Goal: Task Accomplishment & Management: Manage account settings

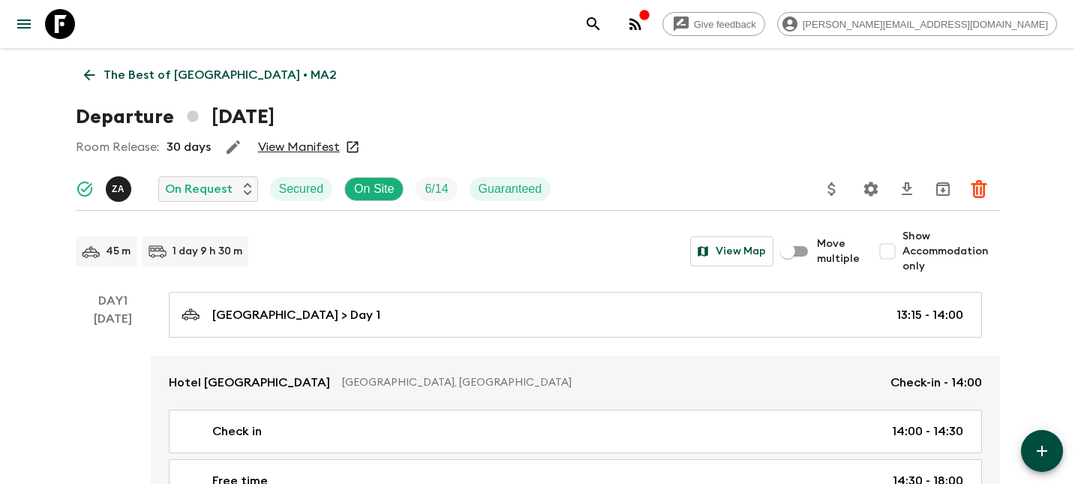
click at [71, 23] on icon at bounding box center [60, 24] width 30 height 30
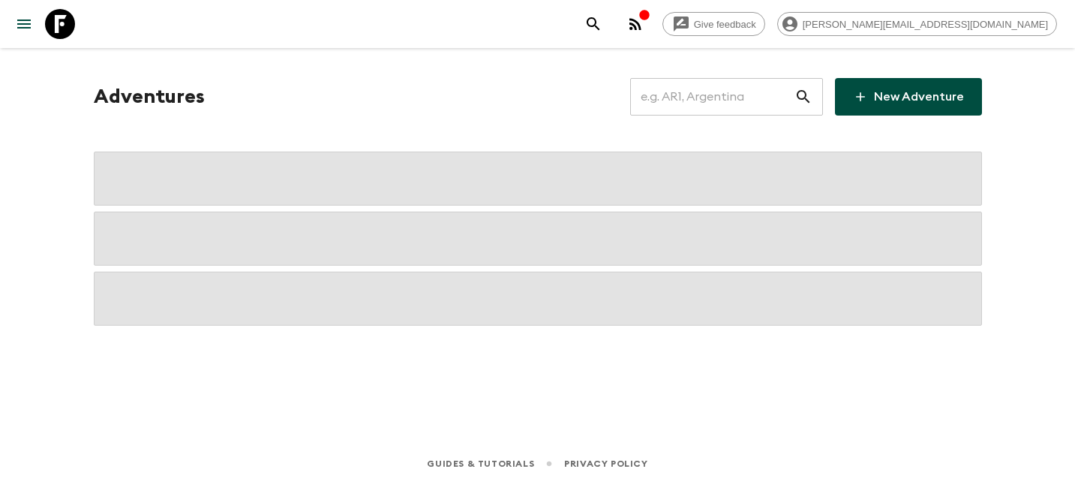
click at [756, 95] on input "text" at bounding box center [712, 97] width 164 height 42
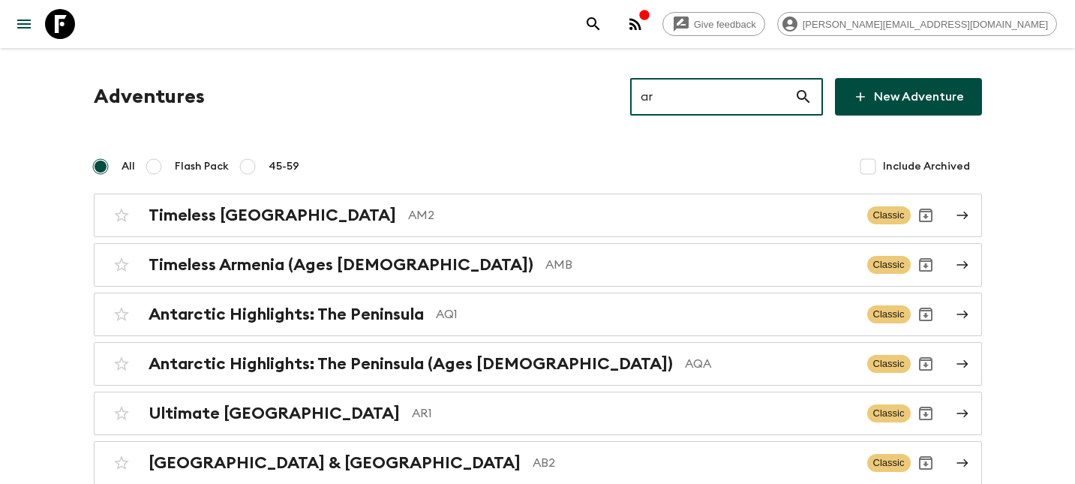
type input "ar1"
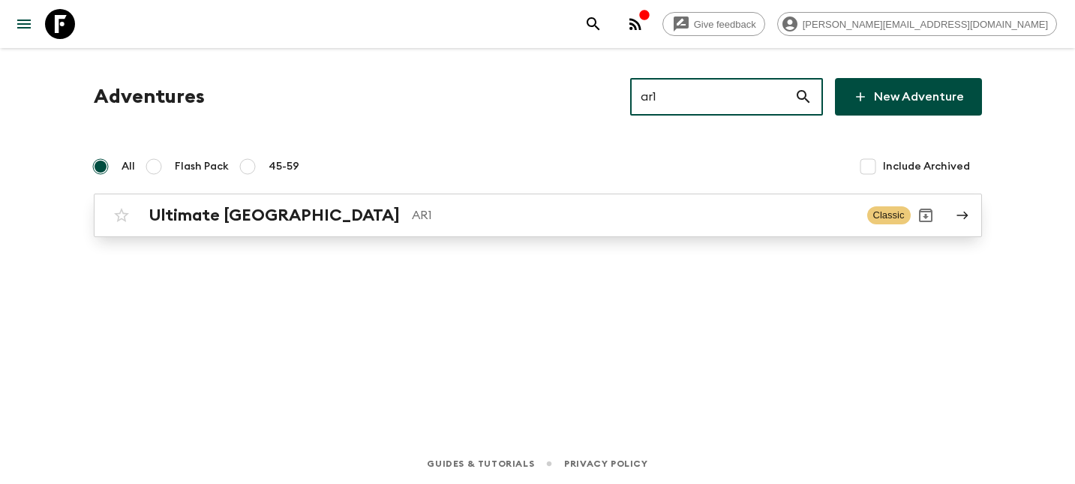
click at [354, 228] on div "Ultimate Argentina AR1 Classic" at bounding box center [509, 215] width 804 height 30
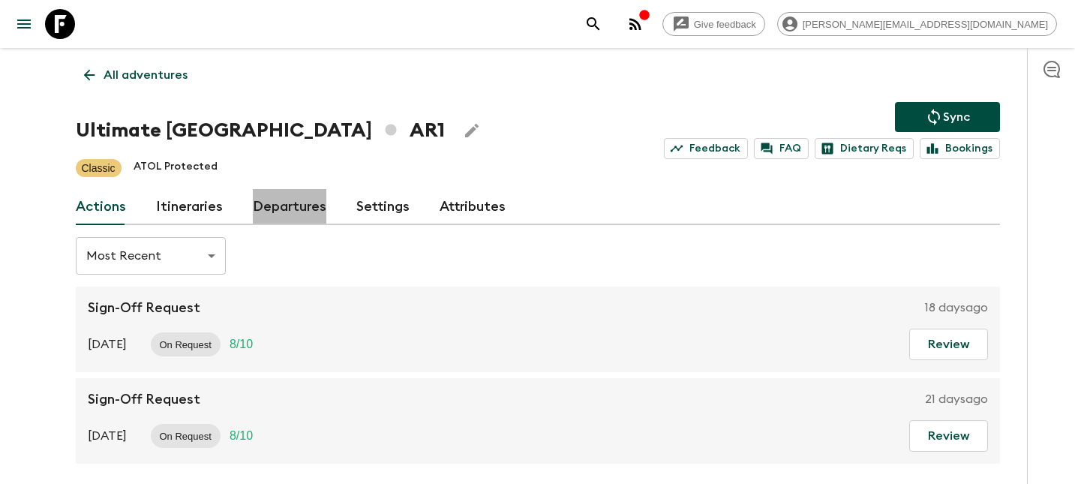
click at [291, 207] on link "Departures" at bounding box center [290, 207] width 74 height 36
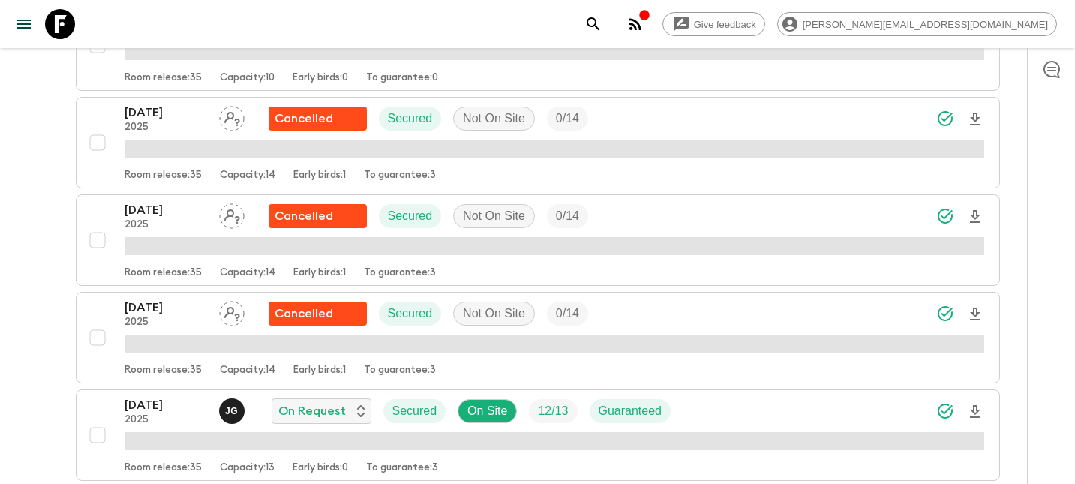
scroll to position [941, 0]
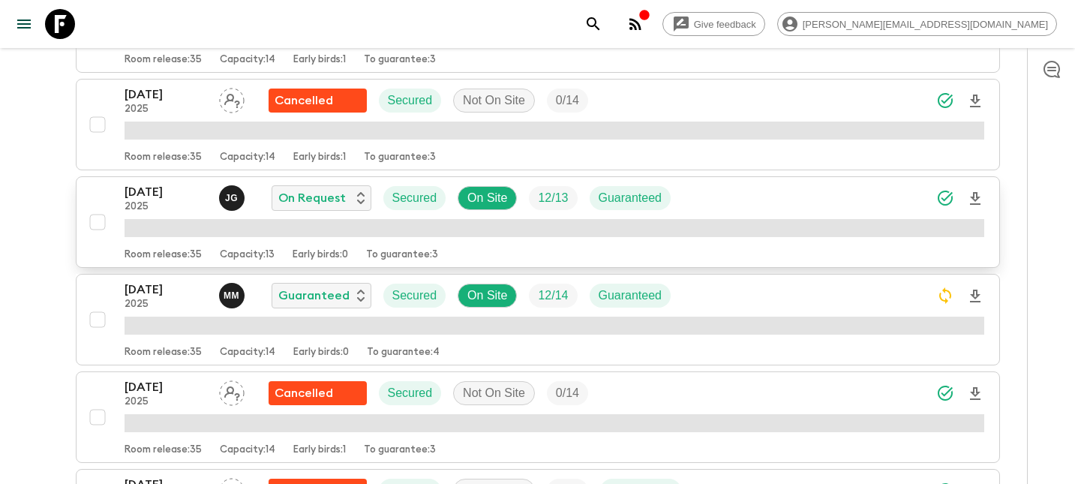
click at [149, 195] on p "[DATE]" at bounding box center [166, 192] width 83 height 18
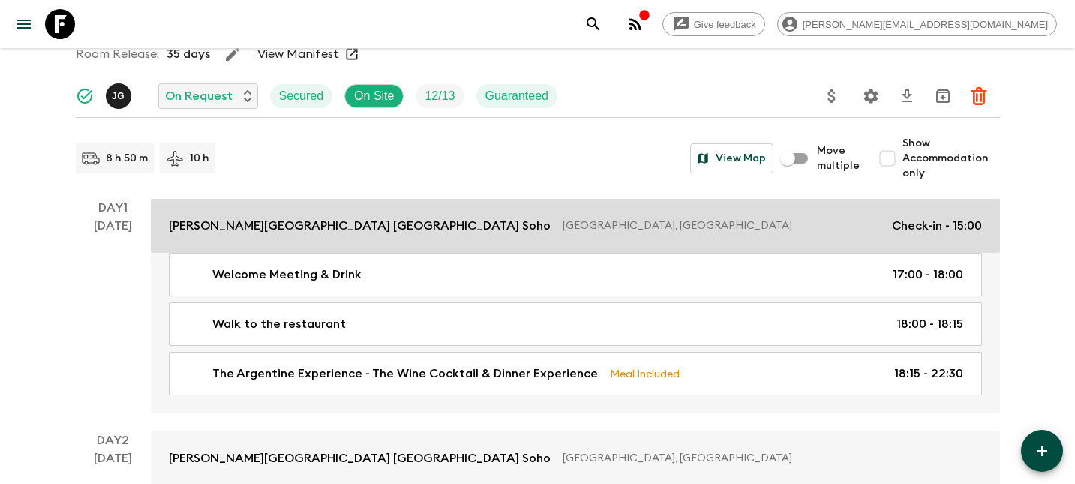
scroll to position [89, 0]
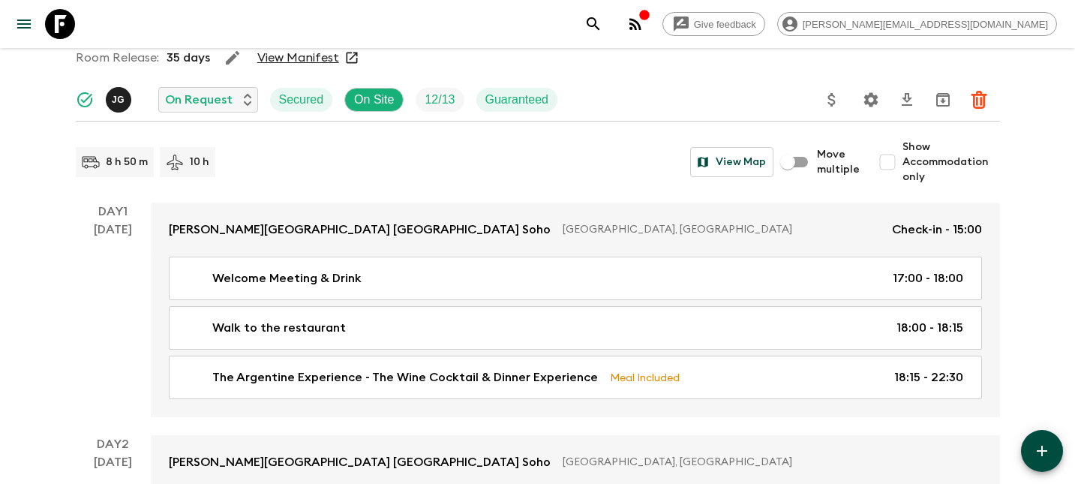
click at [884, 163] on input "Show Accommodation only" at bounding box center [887, 162] width 30 height 30
checkbox input "true"
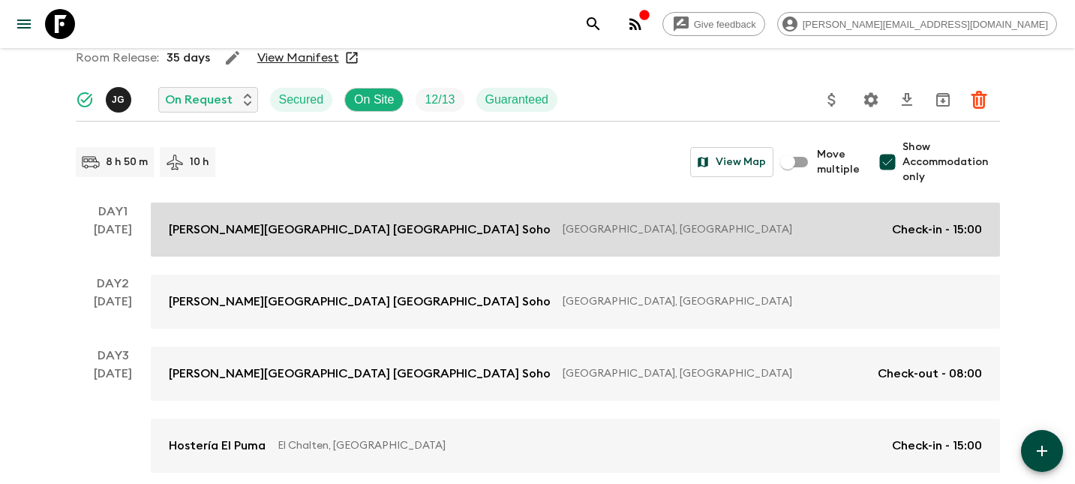
click at [847, 215] on link "[PERSON_NAME][GEOGRAPHIC_DATA] [GEOGRAPHIC_DATA] [GEOGRAPHIC_DATA], [GEOGRAPHIC…" at bounding box center [575, 230] width 849 height 54
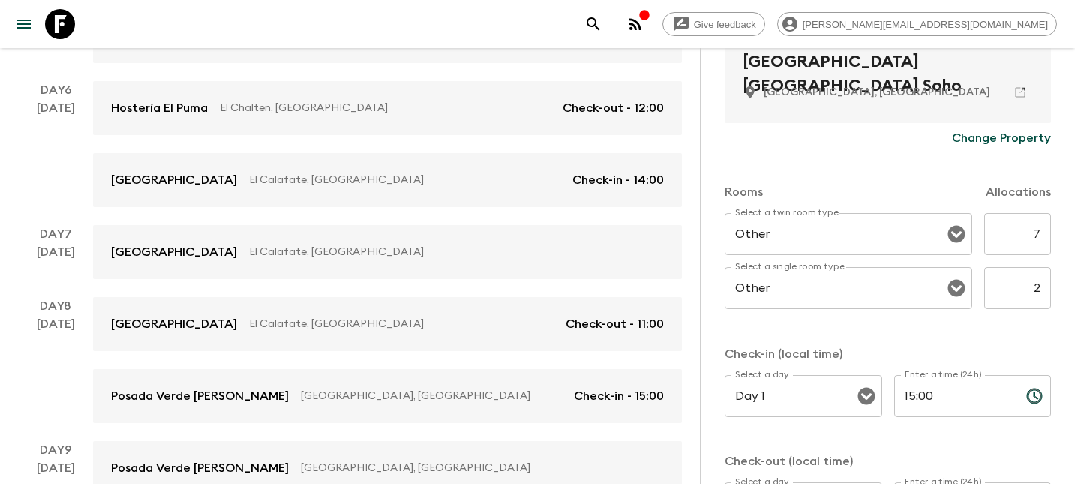
scroll to position [373, 0]
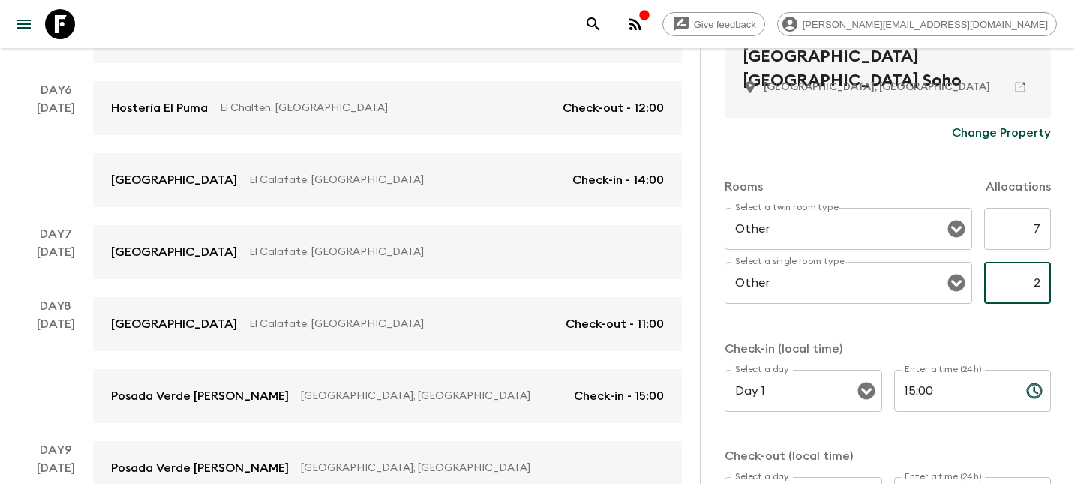
drag, startPoint x: 1028, startPoint y: 283, endPoint x: 1070, endPoint y: 283, distance: 42.0
click at [1070, 283] on div "Accommodation Information Comments Website Map Approved Hotel 1 Star 2 Stars 3 …" at bounding box center [887, 290] width 375 height 484
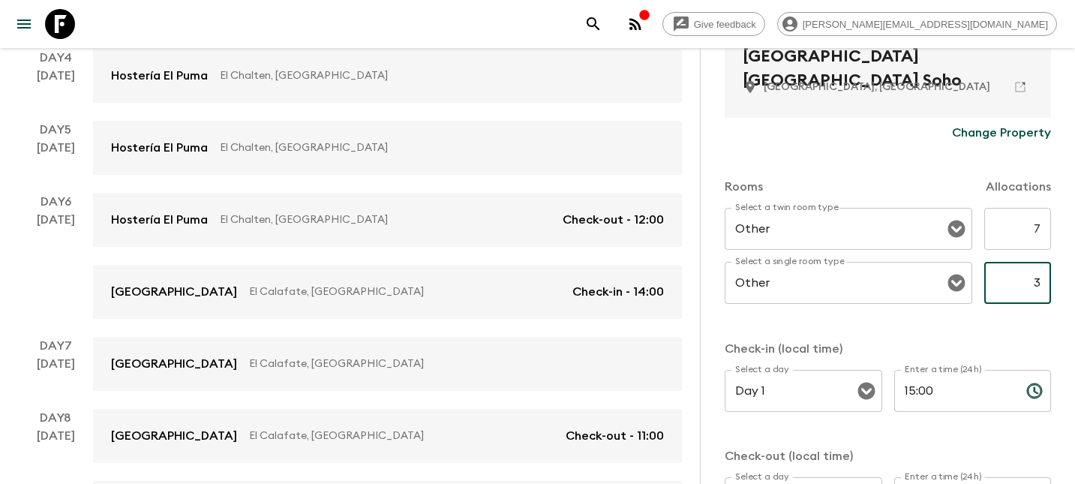
scroll to position [644, 0]
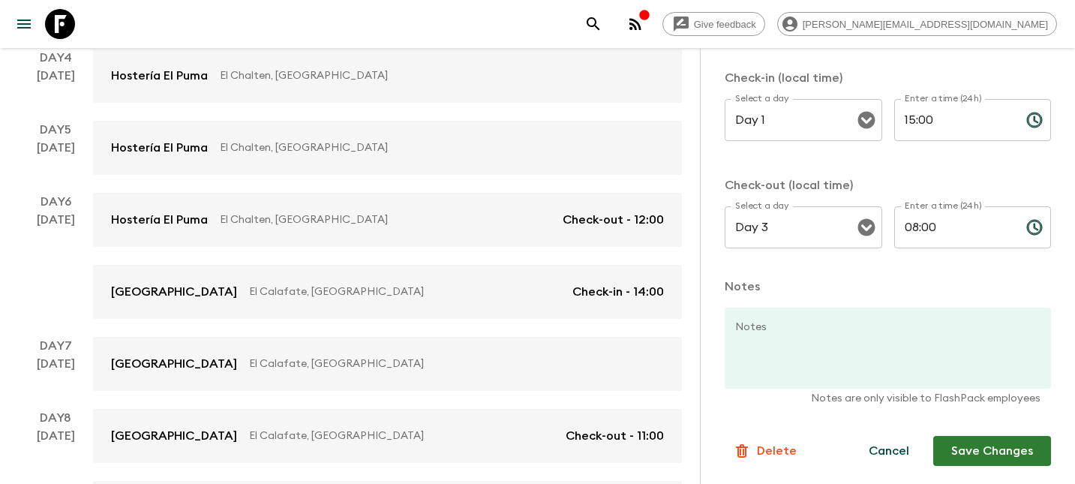
type input "3"
click at [974, 458] on button "Save Changes" at bounding box center [992, 451] width 118 height 30
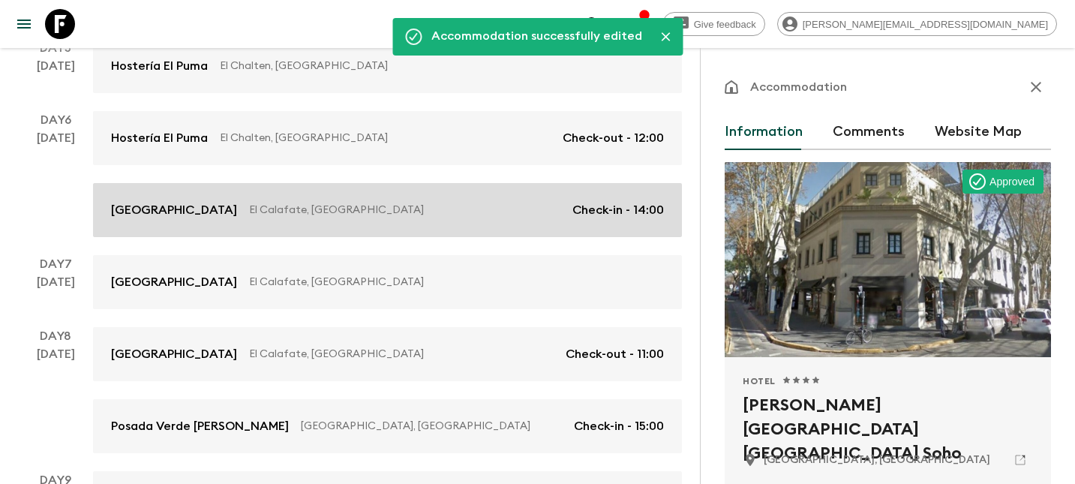
scroll to position [684, 0]
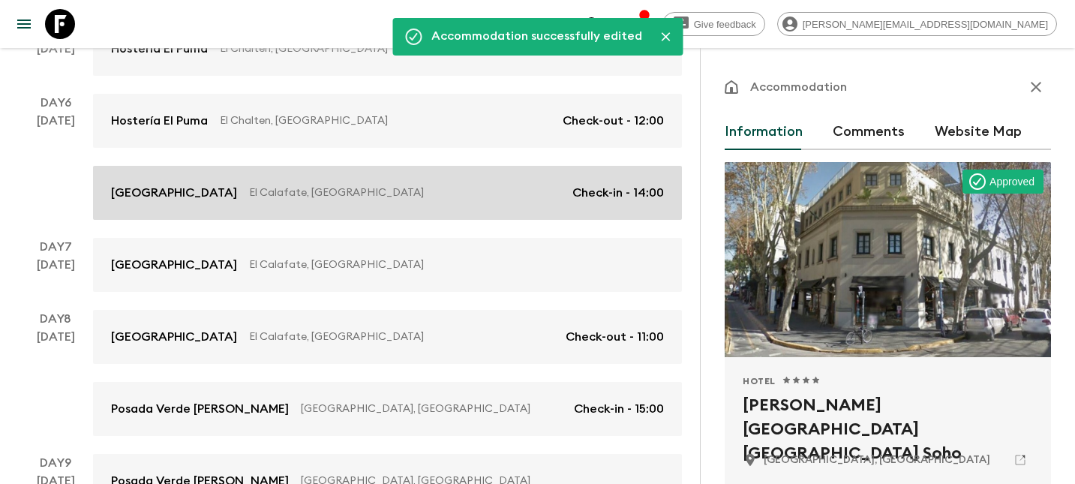
click at [480, 166] on link "[GEOGRAPHIC_DATA], [GEOGRAPHIC_DATA] Check-in - 14:00" at bounding box center [387, 193] width 589 height 54
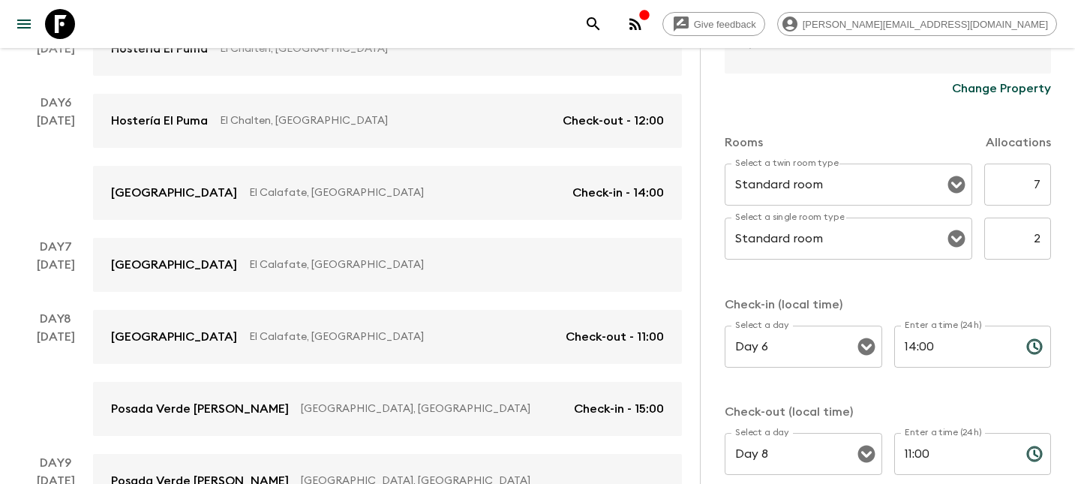
scroll to position [485, 0]
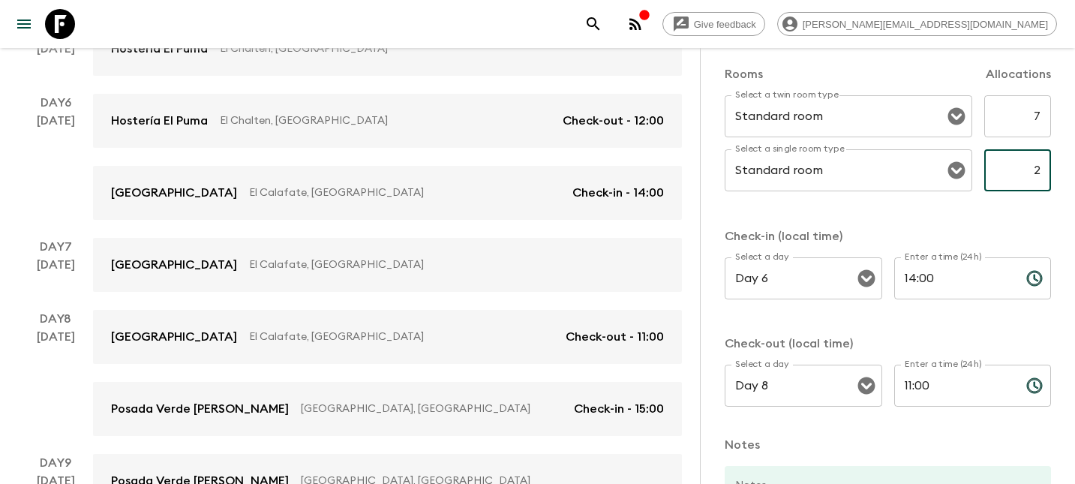
drag, startPoint x: 1026, startPoint y: 176, endPoint x: 1053, endPoint y: 173, distance: 27.3
click at [1053, 173] on div "Accommodation Information Comments Website Map Hotel 1 Star 2 Stars 3 Stars 4 S…" at bounding box center [887, 290] width 375 height 484
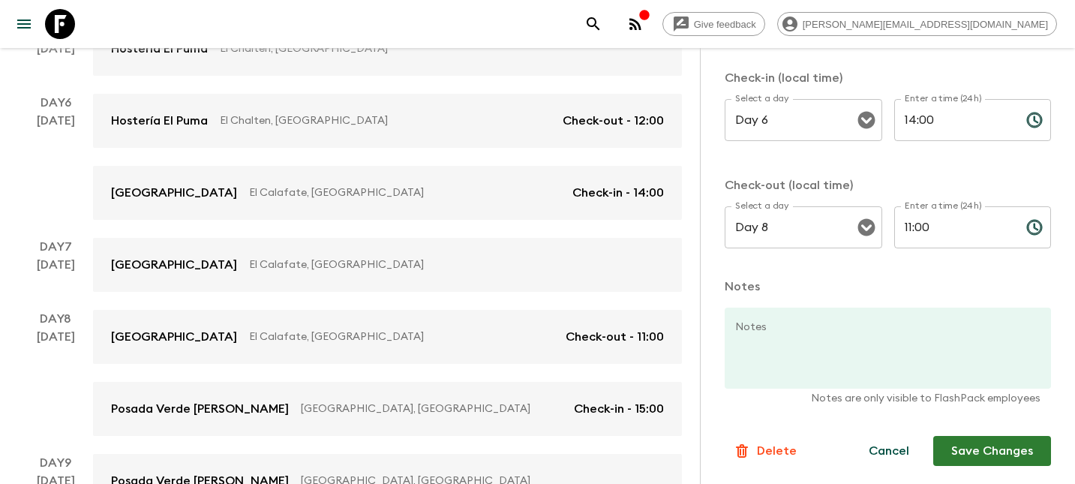
type input "3"
click at [1007, 452] on button "Save Changes" at bounding box center [992, 451] width 118 height 30
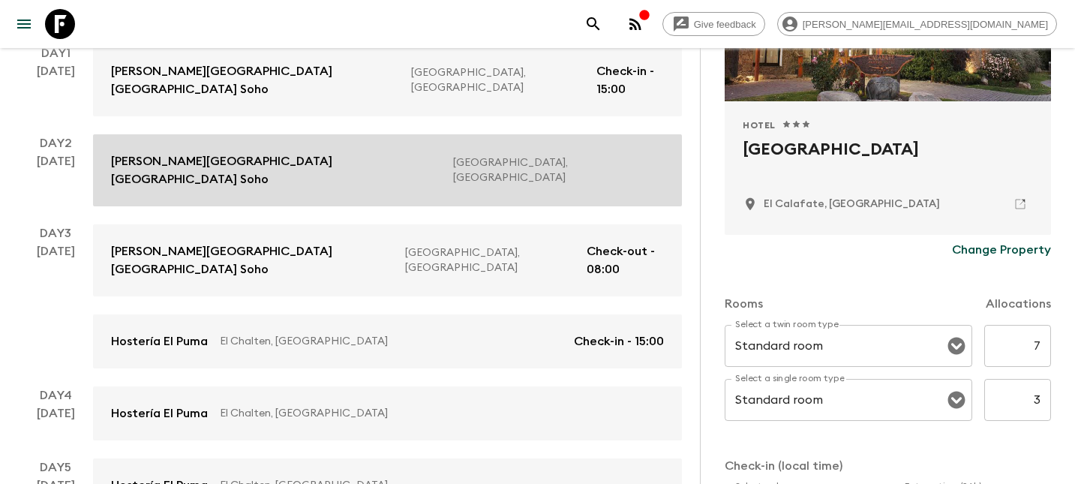
scroll to position [259, 0]
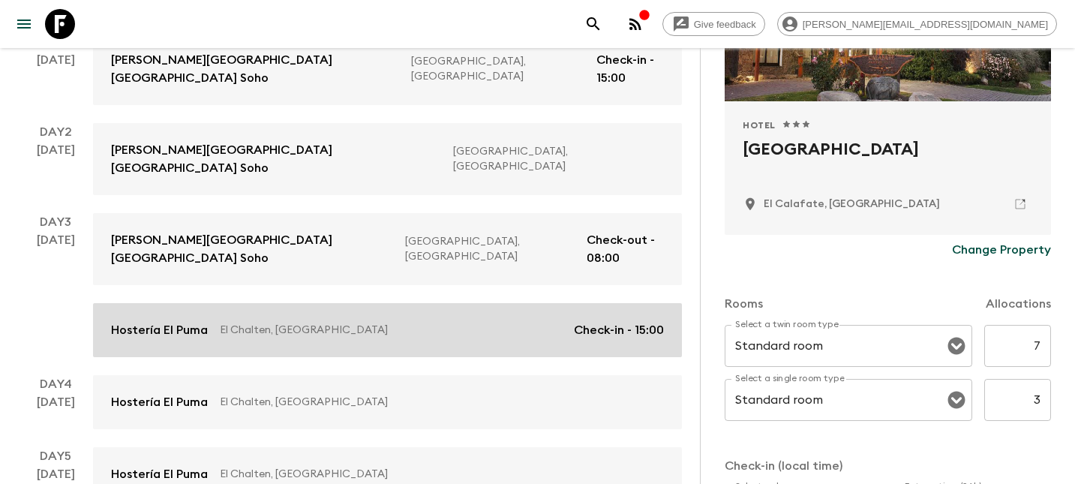
click at [334, 321] on div "Hostería El Puma El Chalten, [GEOGRAPHIC_DATA] Check-in - 15:00" at bounding box center [387, 330] width 553 height 18
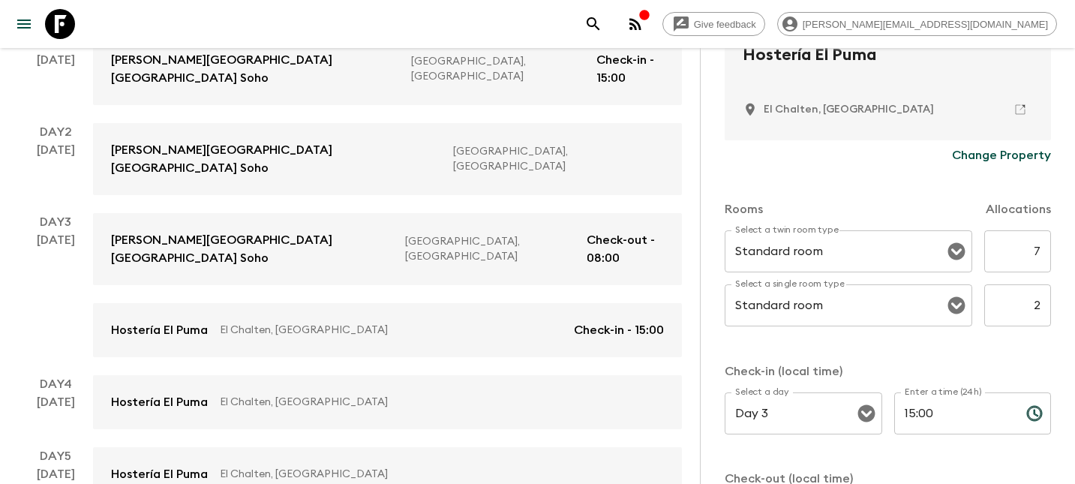
scroll to position [369, 0]
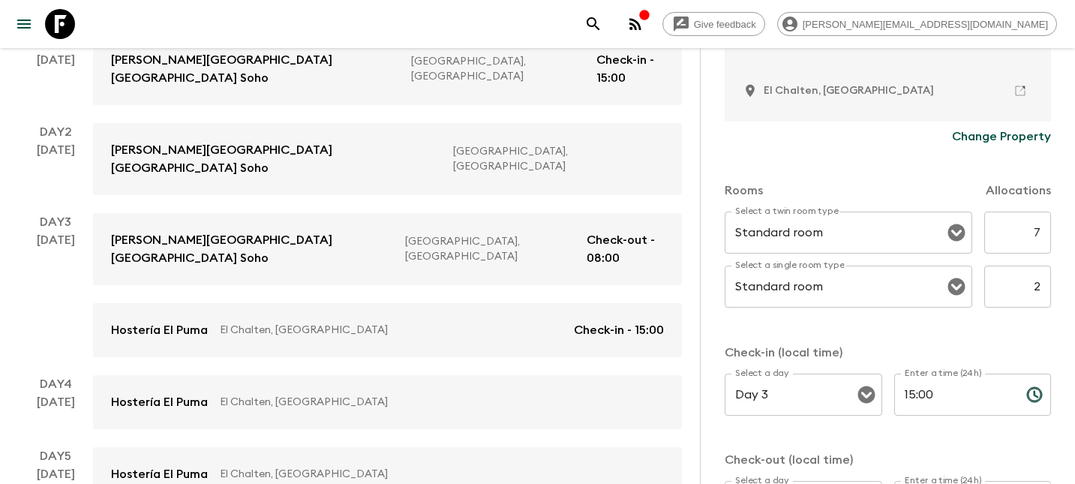
click at [1032, 299] on input "2" at bounding box center [1017, 287] width 67 height 42
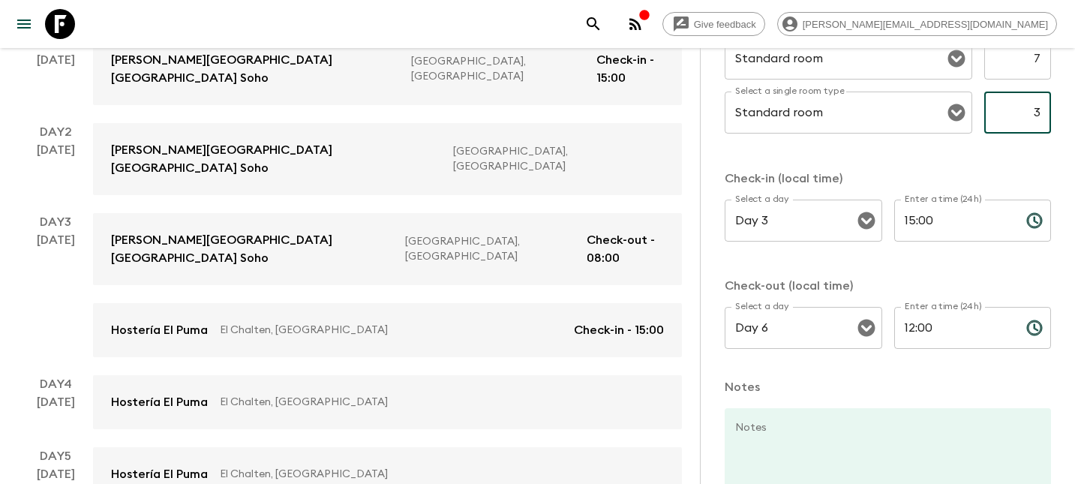
scroll to position [644, 0]
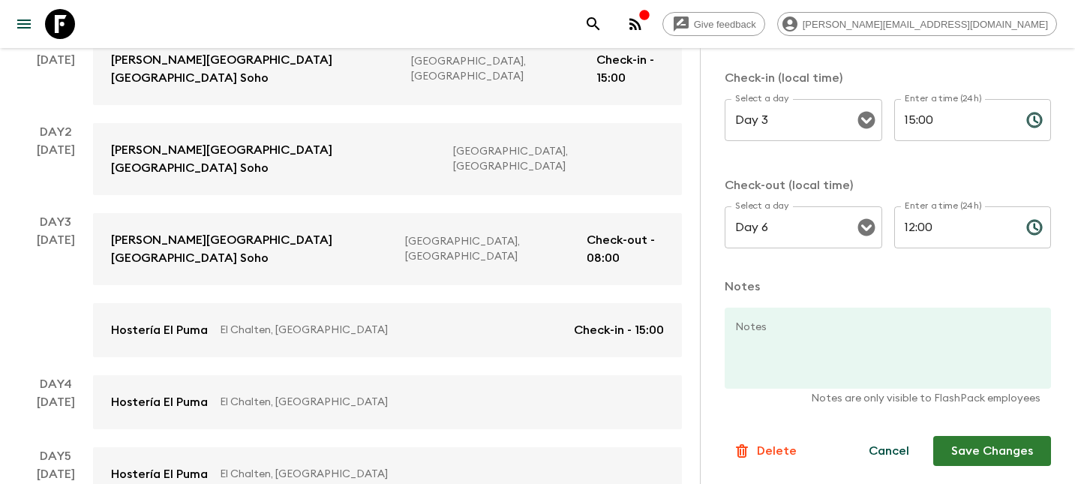
type input "3"
click at [1014, 446] on button "Save Changes" at bounding box center [992, 451] width 118 height 30
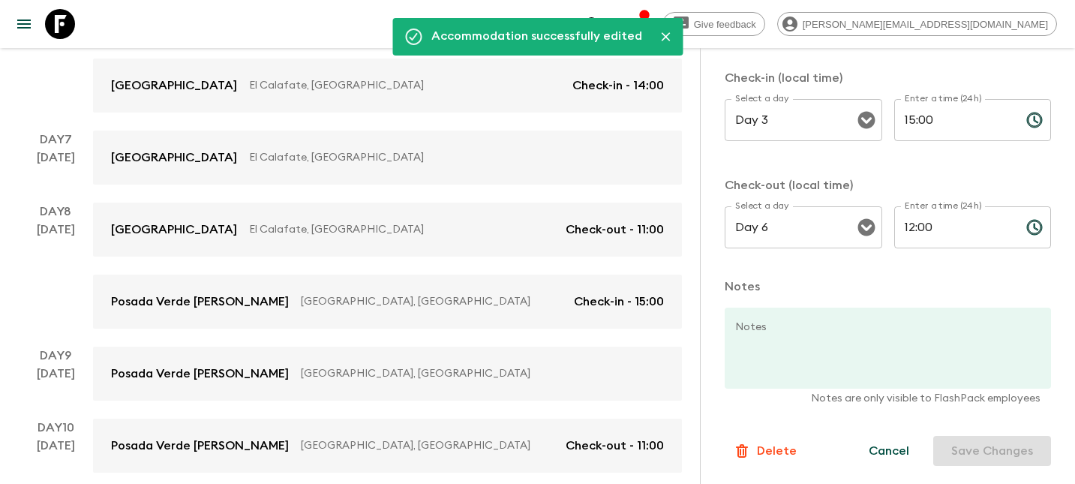
scroll to position [809, 0]
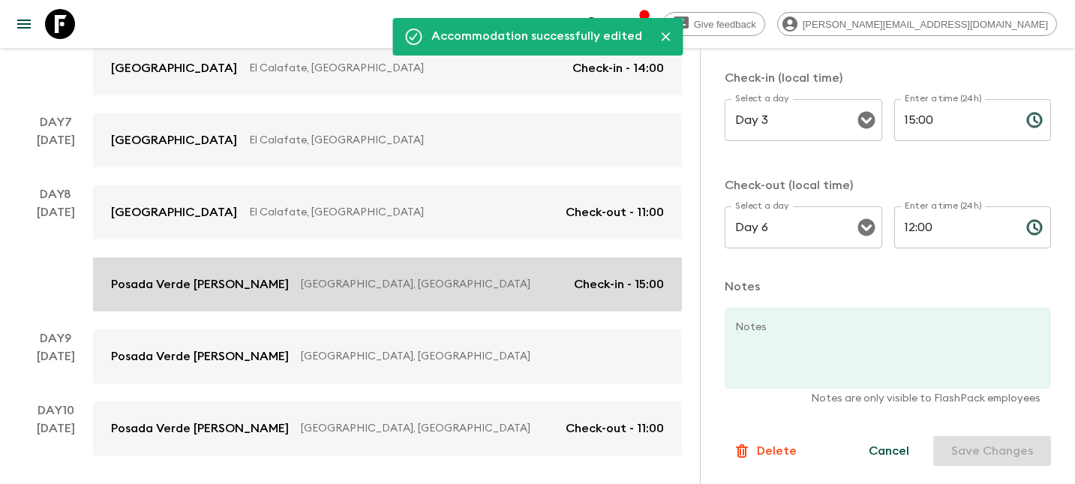
click at [314, 277] on p "[GEOGRAPHIC_DATA], [GEOGRAPHIC_DATA]" at bounding box center [431, 284] width 261 height 15
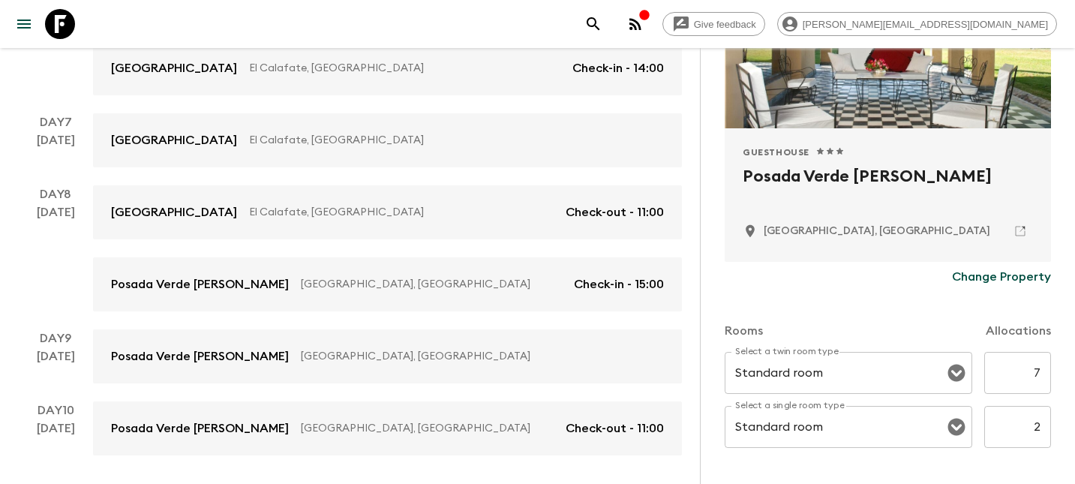
scroll to position [406, 0]
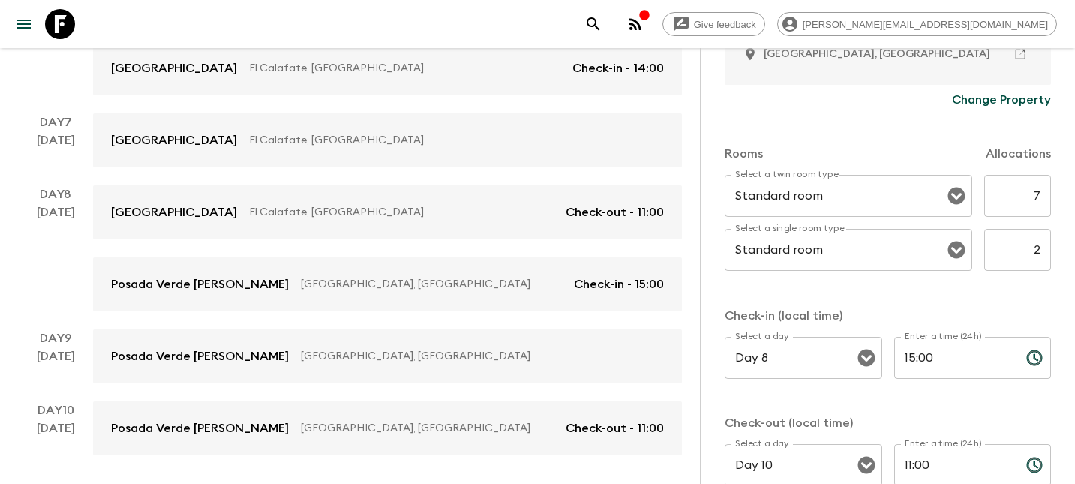
click at [1037, 256] on input "2" at bounding box center [1017, 250] width 67 height 42
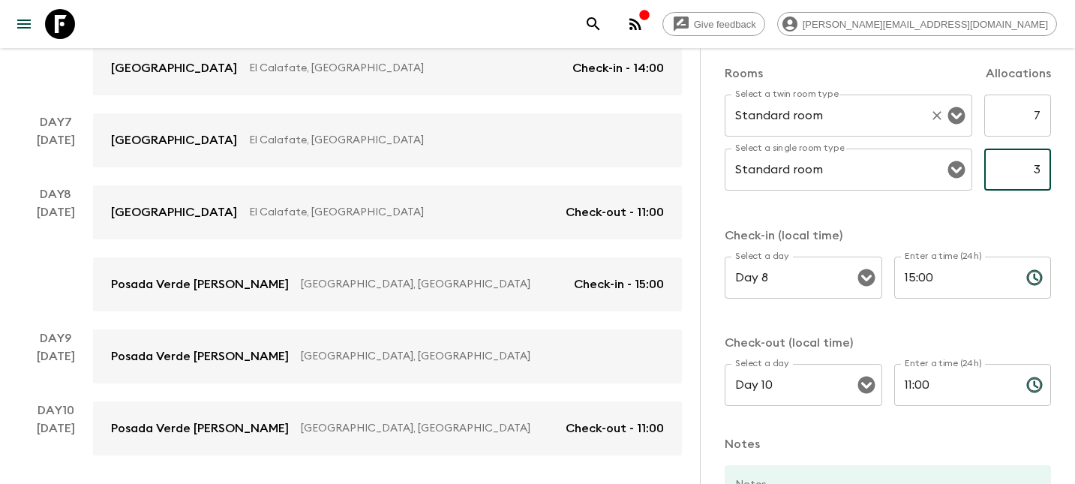
scroll to position [644, 0]
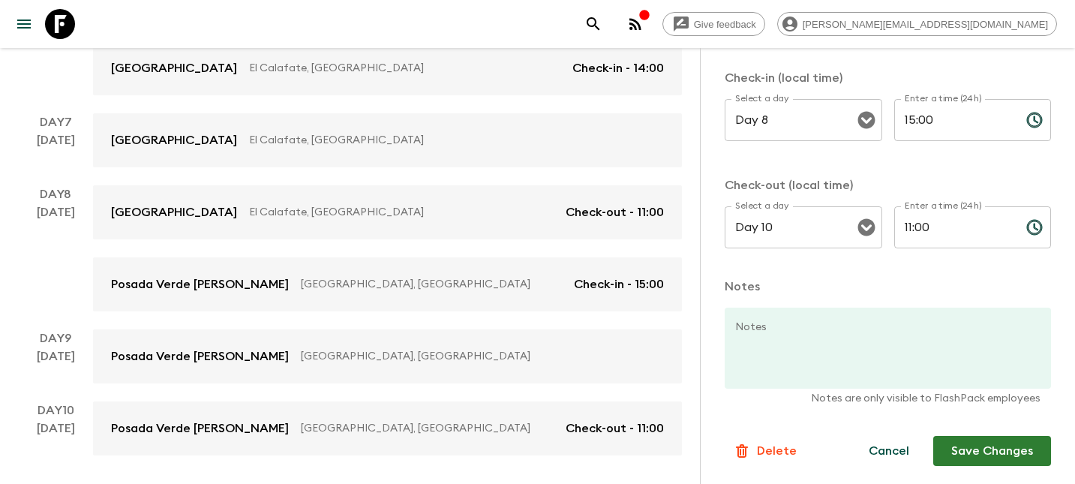
type input "3"
click at [985, 446] on button "Save Changes" at bounding box center [992, 451] width 118 height 30
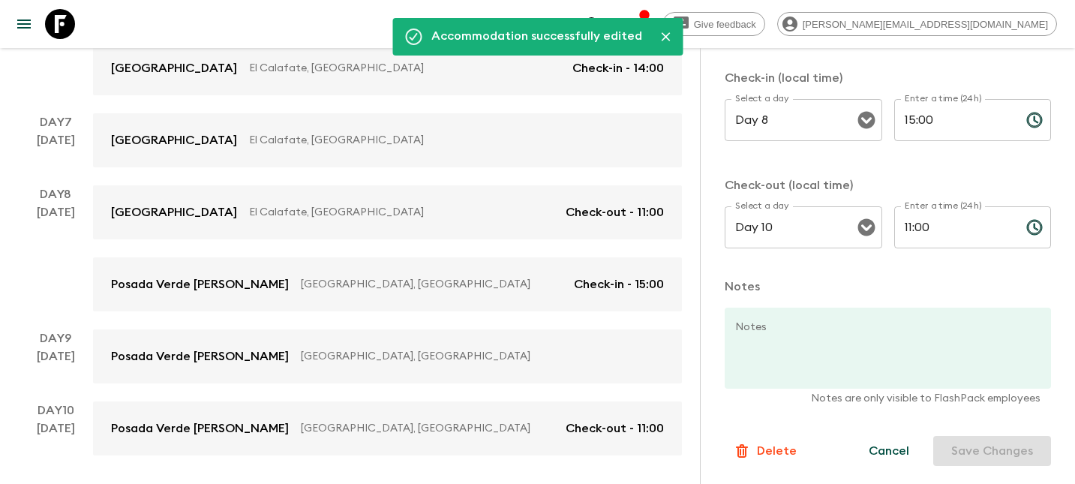
click at [58, 32] on icon at bounding box center [60, 24] width 30 height 30
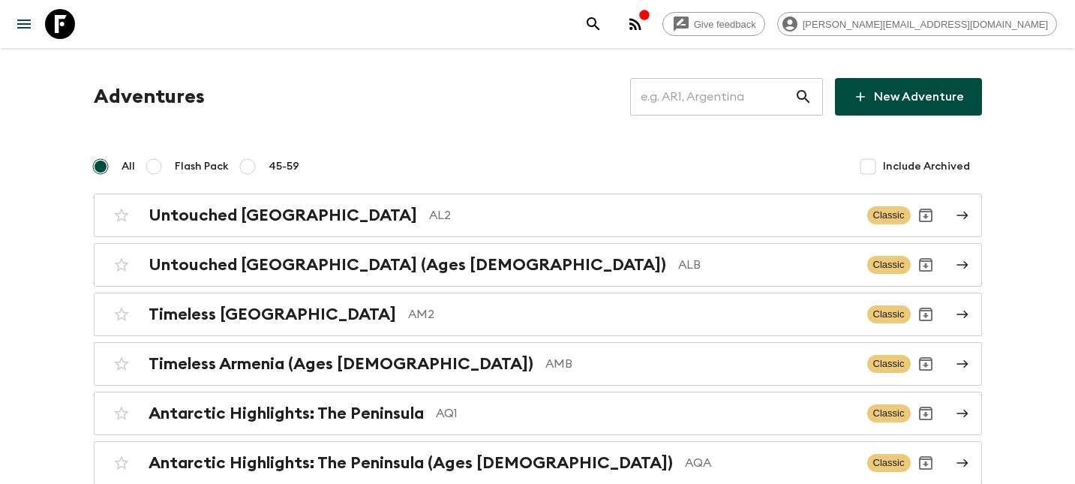
click at [722, 100] on input "text" at bounding box center [712, 97] width 164 height 42
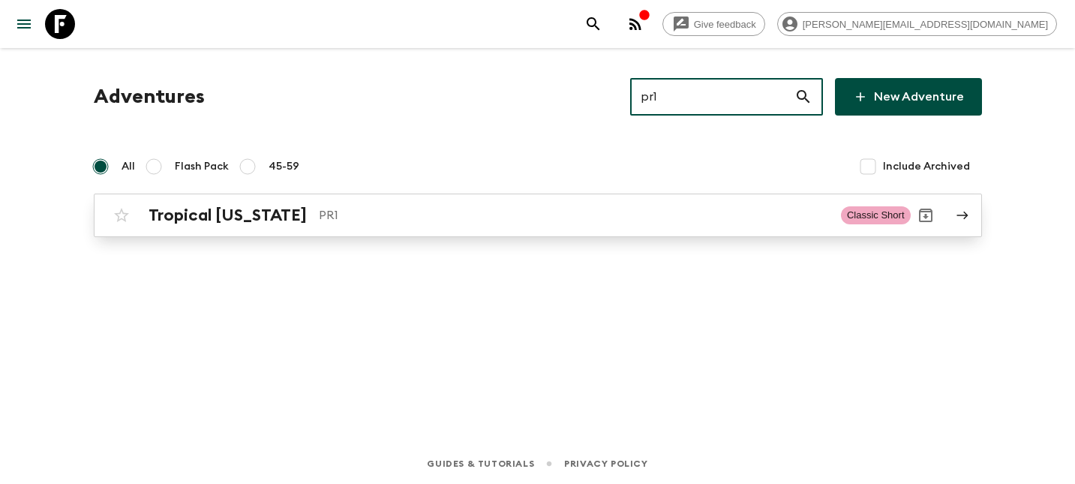
type input "pr1"
click at [368, 209] on p "PR1" at bounding box center [574, 215] width 510 height 18
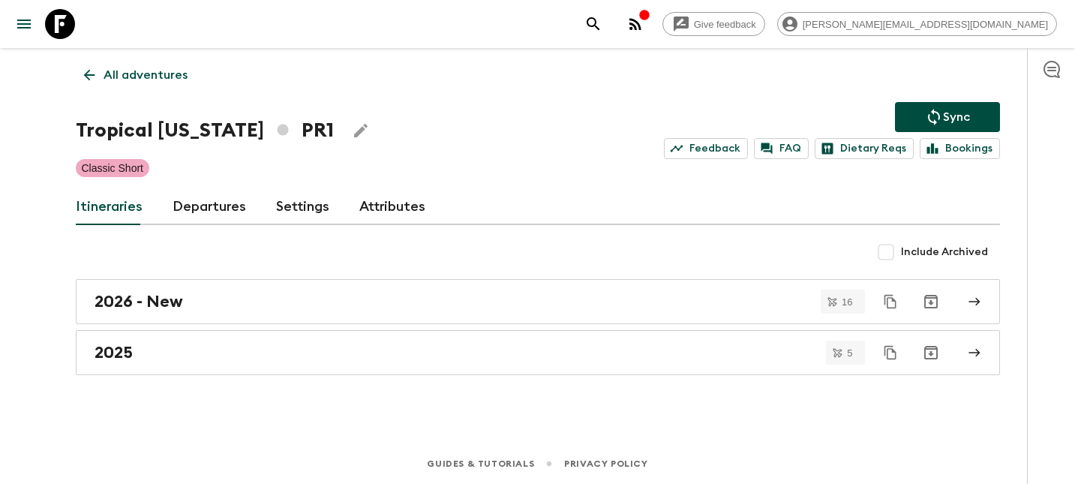
click at [310, 203] on link "Settings" at bounding box center [302, 207] width 53 height 36
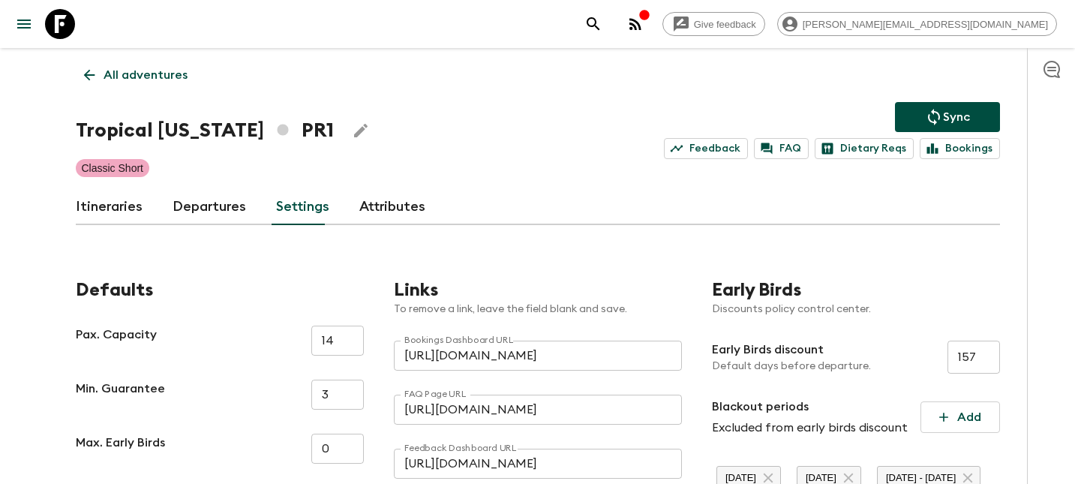
click at [188, 213] on link "Departures" at bounding box center [210, 207] width 74 height 36
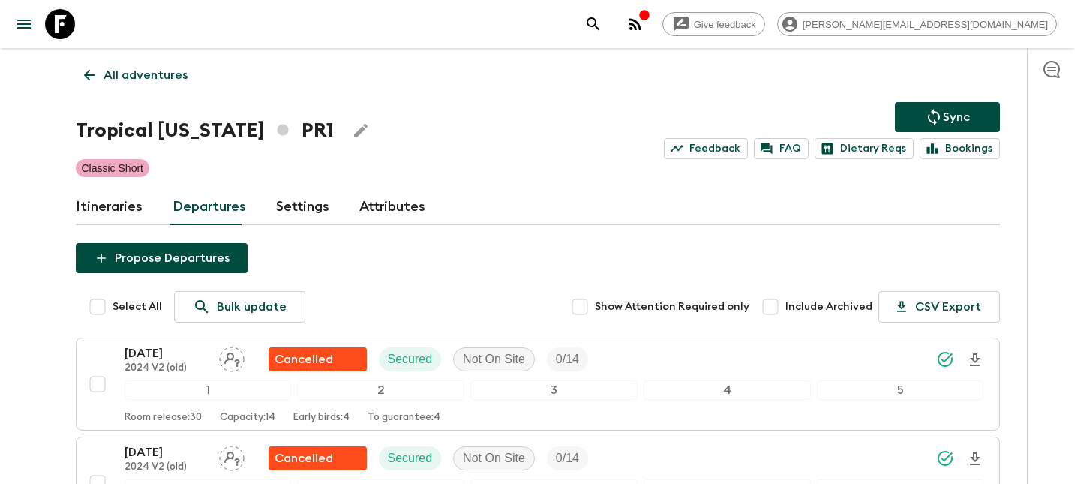
click at [103, 203] on link "Itineraries" at bounding box center [109, 207] width 67 height 36
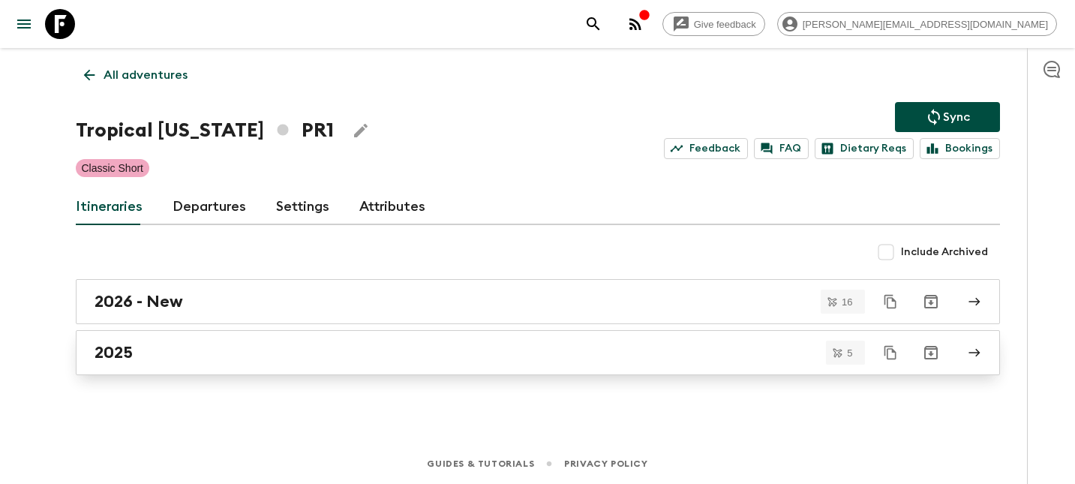
click at [230, 352] on div "2025" at bounding box center [524, 353] width 858 height 20
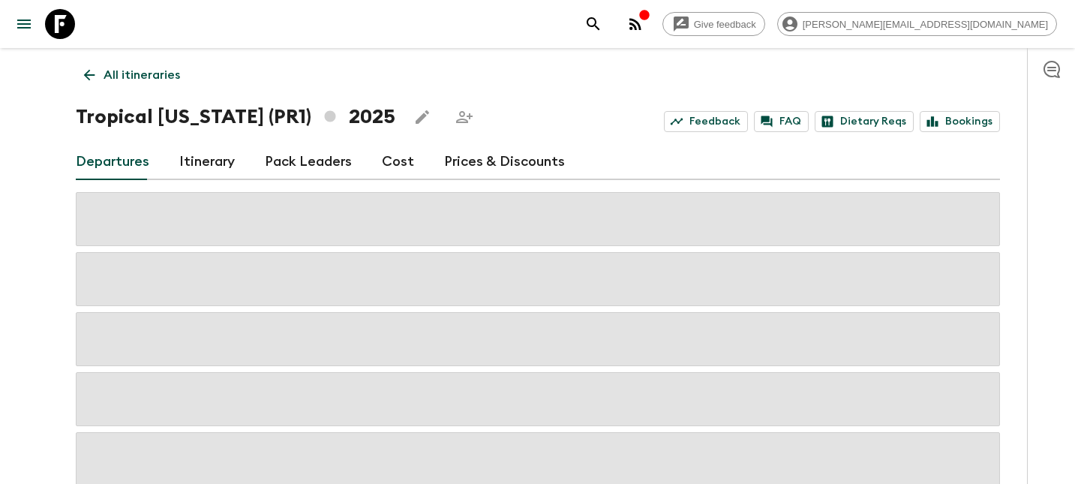
click at [406, 161] on link "Cost" at bounding box center [398, 162] width 32 height 36
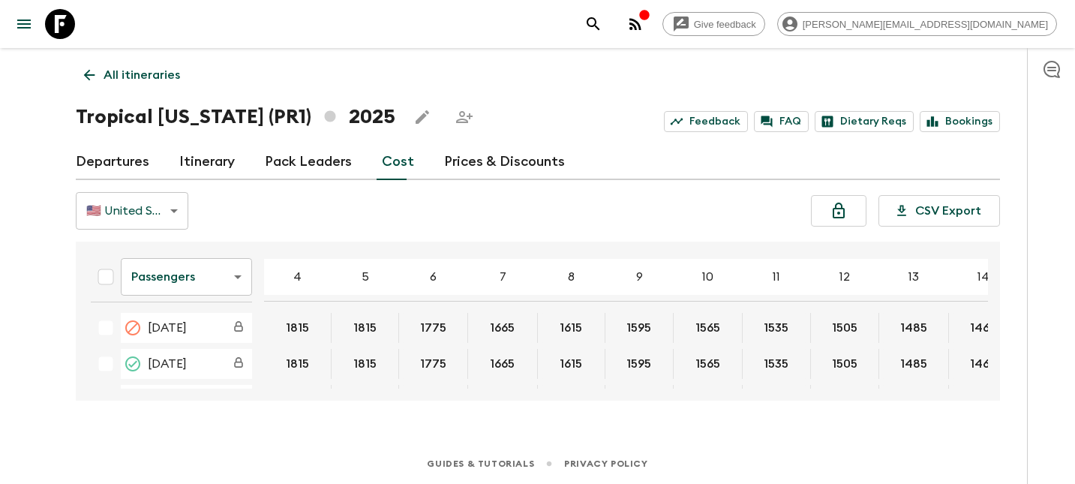
click at [236, 281] on body "Give feedback [PERSON_NAME][EMAIL_ADDRESS][DOMAIN_NAME] All itineraries Tropica…" at bounding box center [537, 242] width 1075 height 484
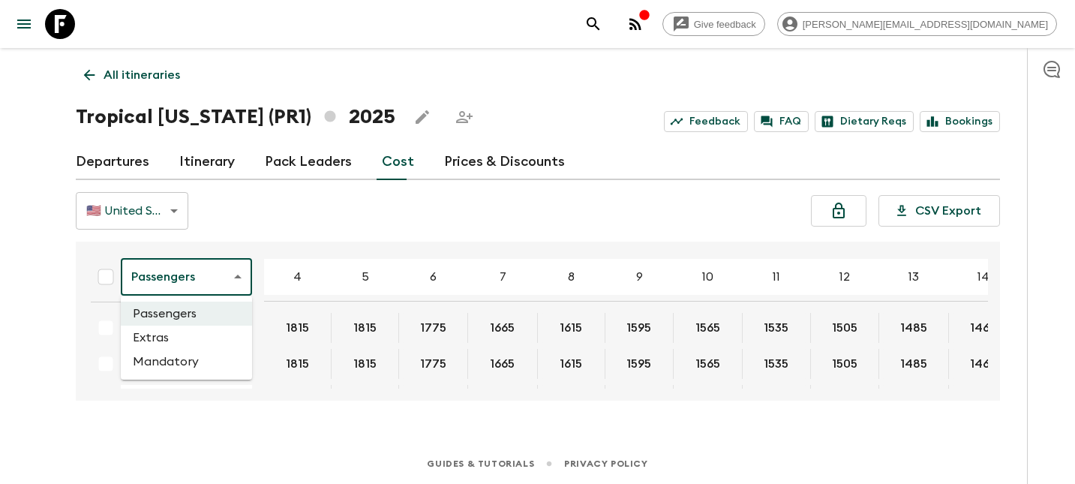
click at [221, 363] on li "Mandatory" at bounding box center [186, 362] width 131 height 24
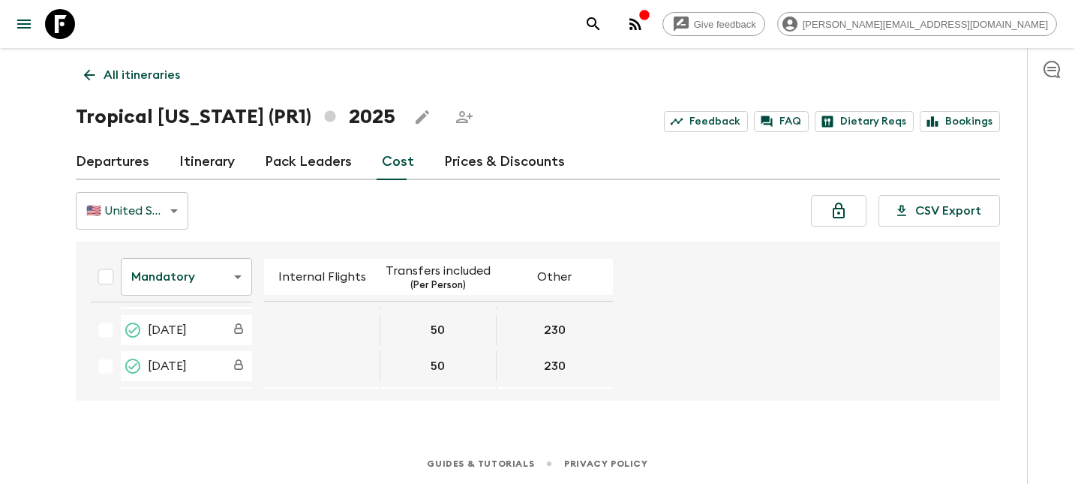
scroll to position [152, 0]
click at [164, 228] on body "Give feedback [PERSON_NAME][EMAIL_ADDRESS][DOMAIN_NAME] All itineraries Tropica…" at bounding box center [537, 242] width 1075 height 484
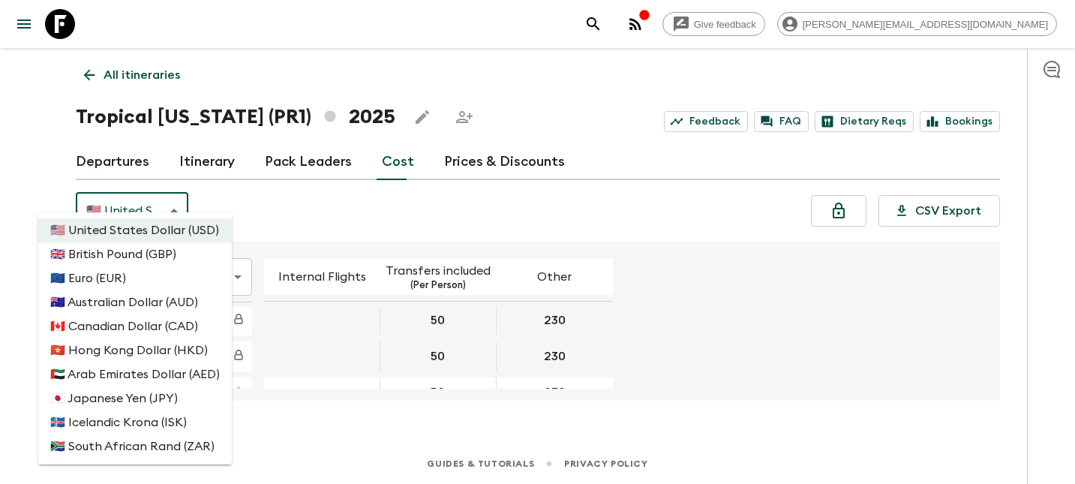
click at [248, 213] on div at bounding box center [537, 242] width 1075 height 484
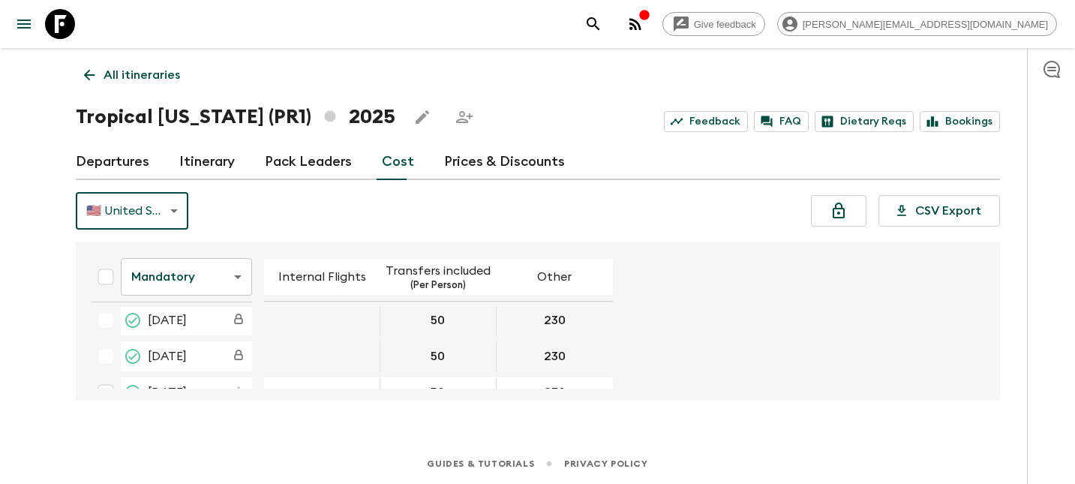
click at [235, 266] on body "Give feedback [PERSON_NAME][EMAIL_ADDRESS][DOMAIN_NAME] All itineraries Tropica…" at bounding box center [537, 242] width 1075 height 484
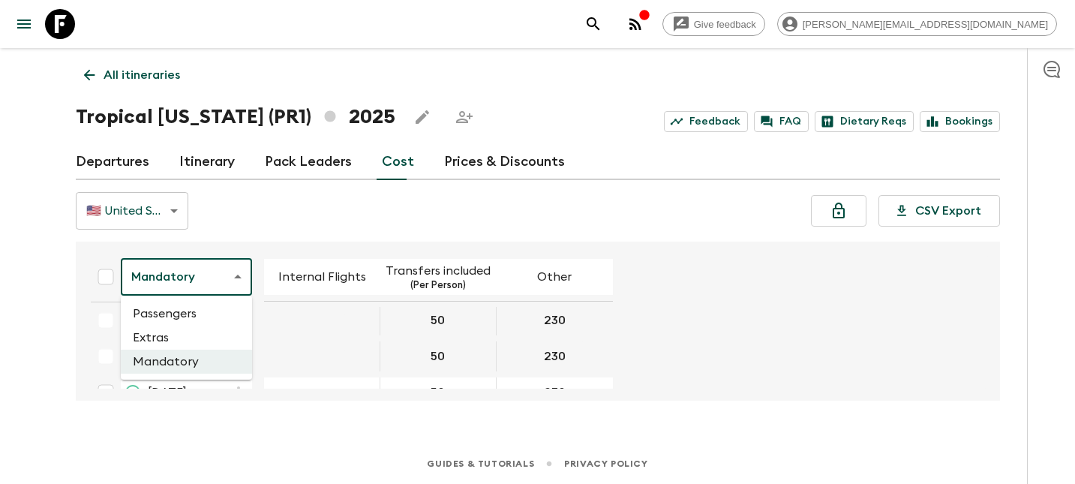
click at [230, 334] on li "Extras" at bounding box center [186, 338] width 131 height 24
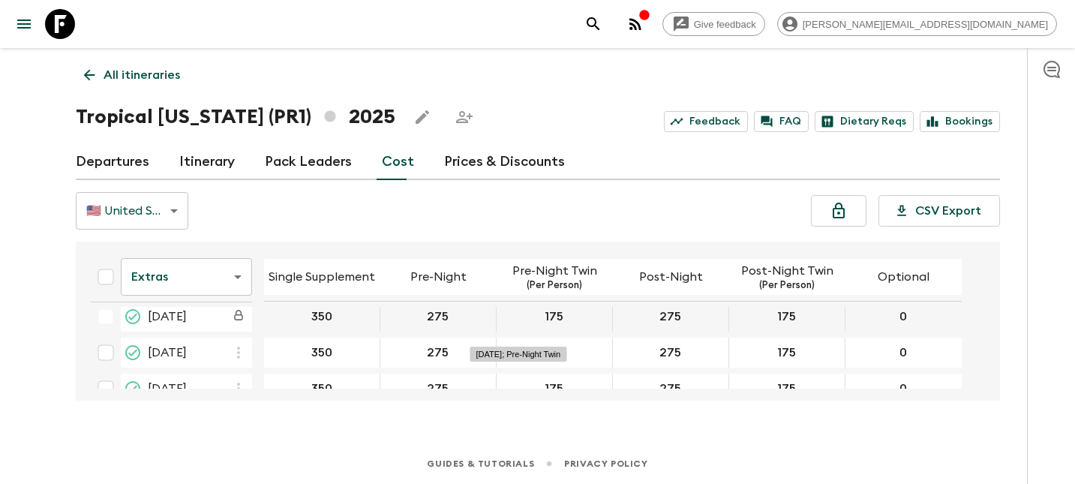
scroll to position [192, 0]
click at [63, 40] on link at bounding box center [60, 24] width 42 height 42
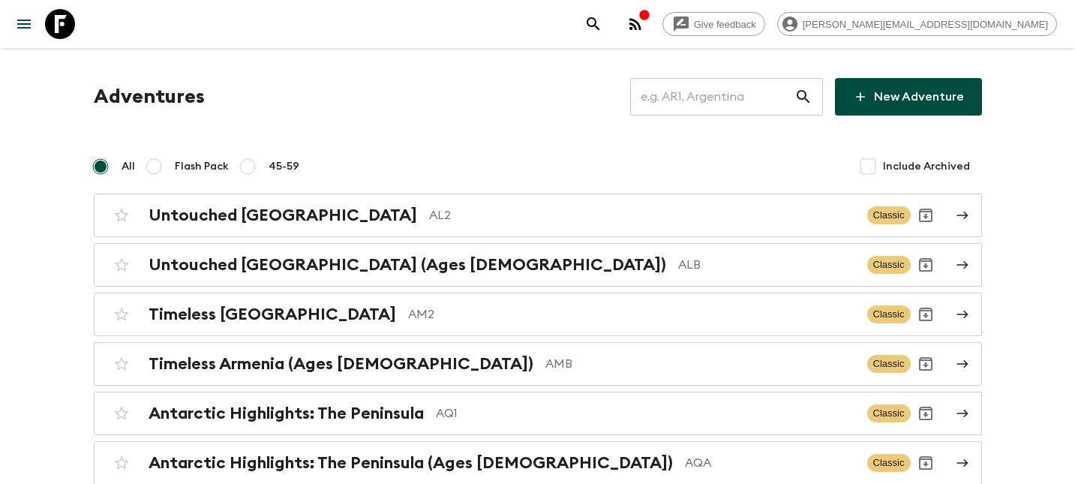
click at [689, 95] on input "text" at bounding box center [712, 97] width 164 height 42
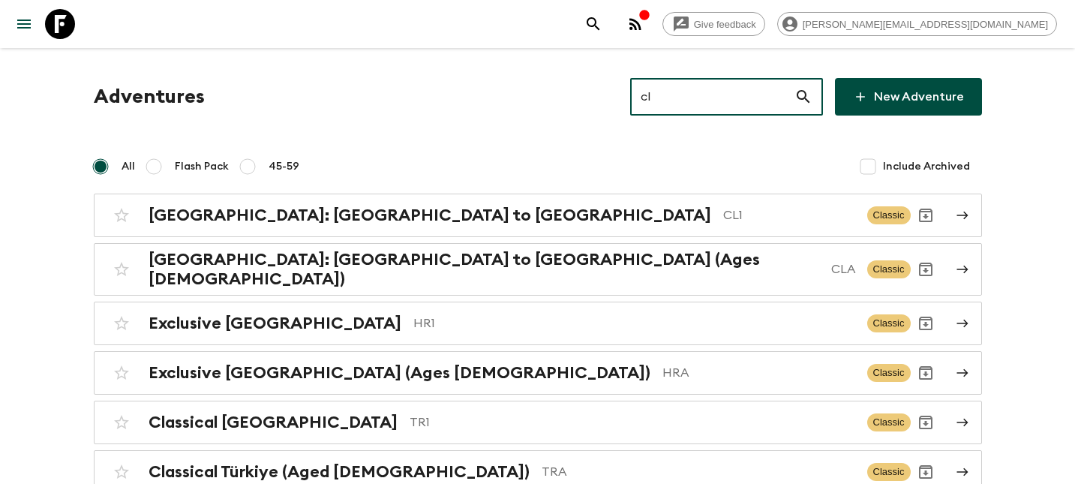
type input "cl1"
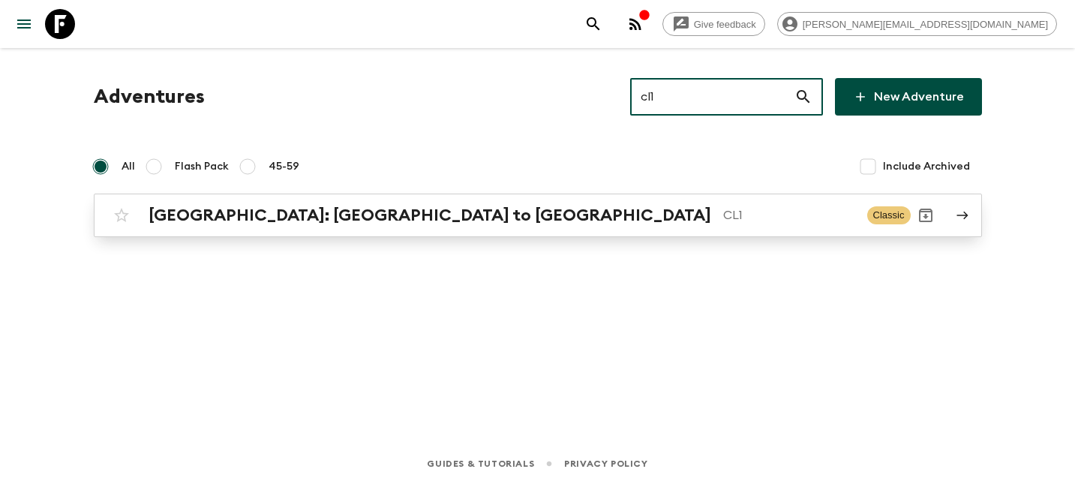
click at [376, 211] on div "[GEOGRAPHIC_DATA]: [GEOGRAPHIC_DATA] to [GEOGRAPHIC_DATA] CL1" at bounding box center [502, 216] width 707 height 20
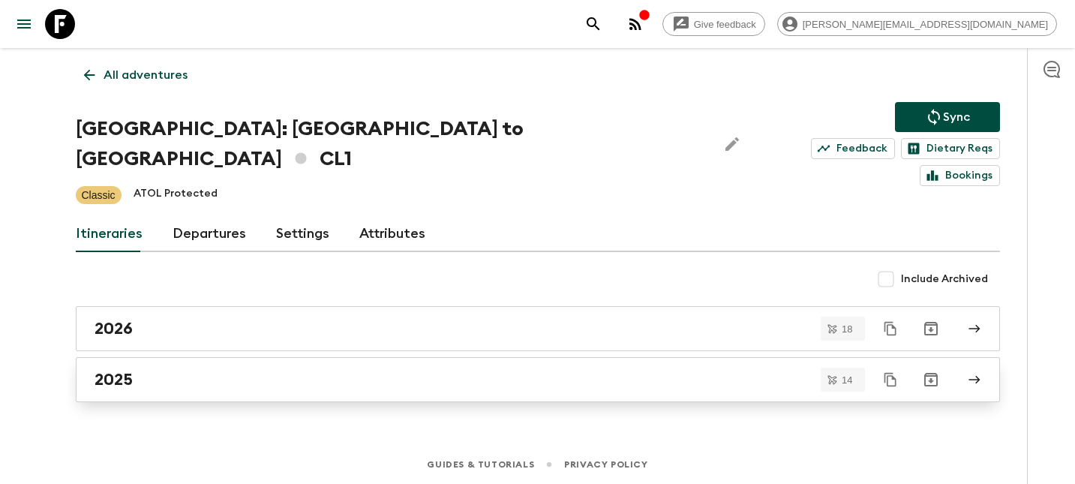
click at [221, 370] on div "2025" at bounding box center [524, 380] width 858 height 20
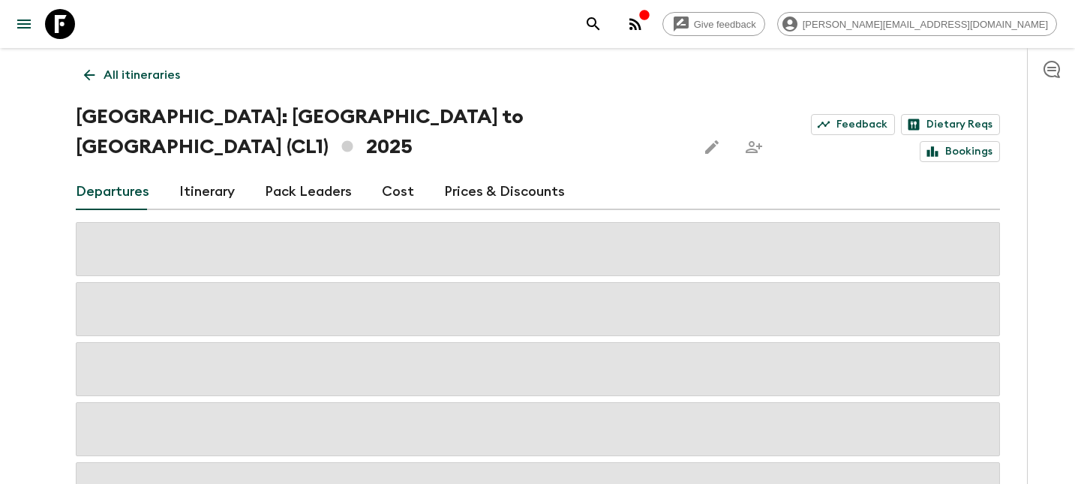
click at [396, 174] on link "Cost" at bounding box center [398, 192] width 32 height 36
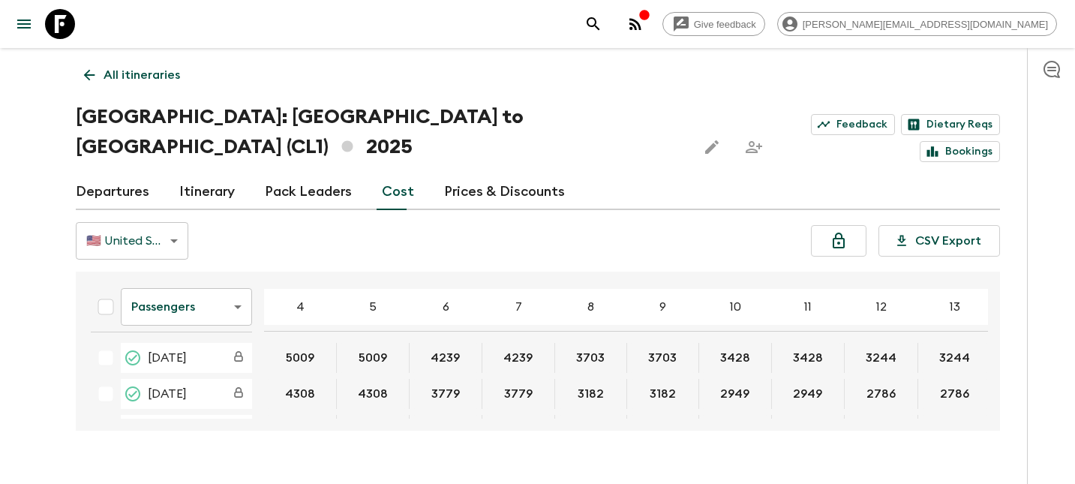
click at [203, 280] on body "Give feedback [PERSON_NAME][EMAIL_ADDRESS][DOMAIN_NAME] All itineraries [GEOGRA…" at bounding box center [537, 256] width 1075 height 513
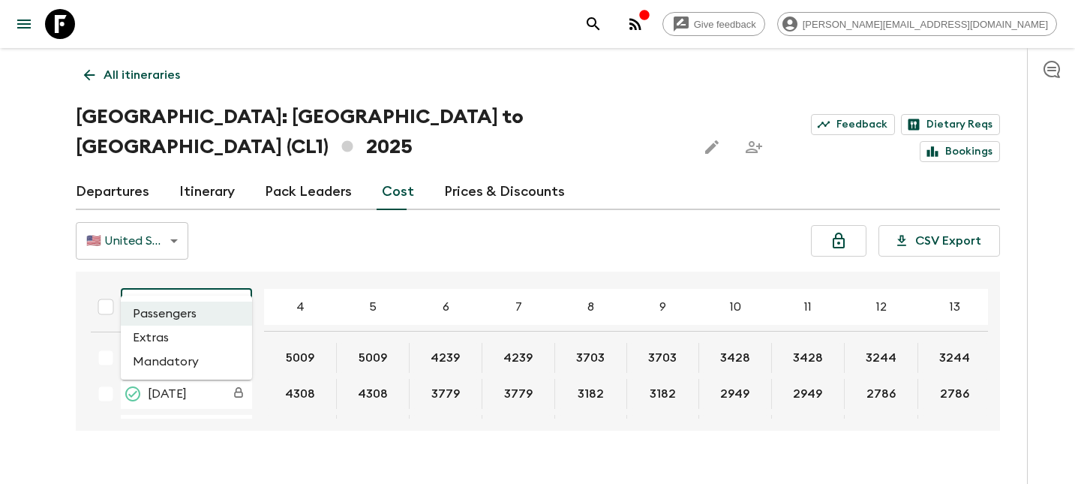
click at [189, 358] on li "Mandatory" at bounding box center [186, 362] width 131 height 24
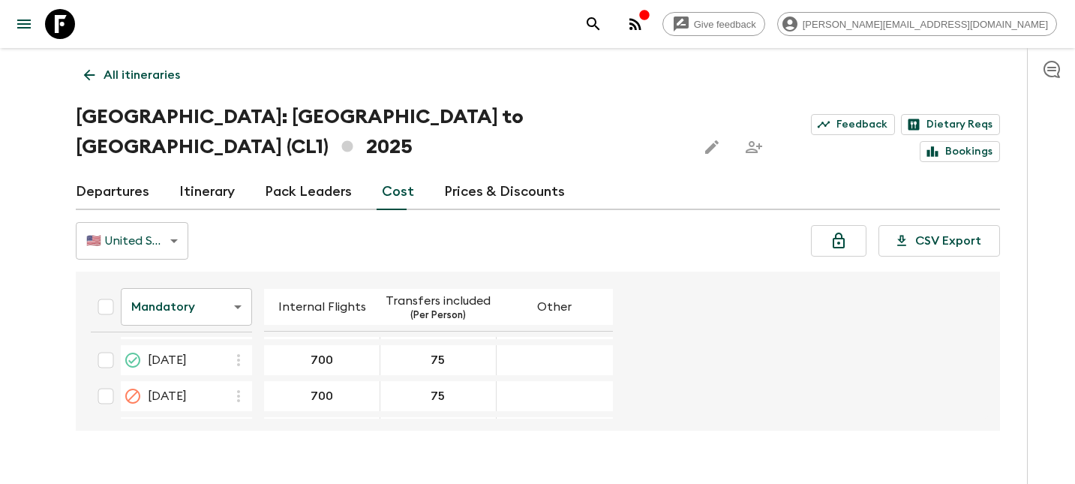
scroll to position [449, 0]
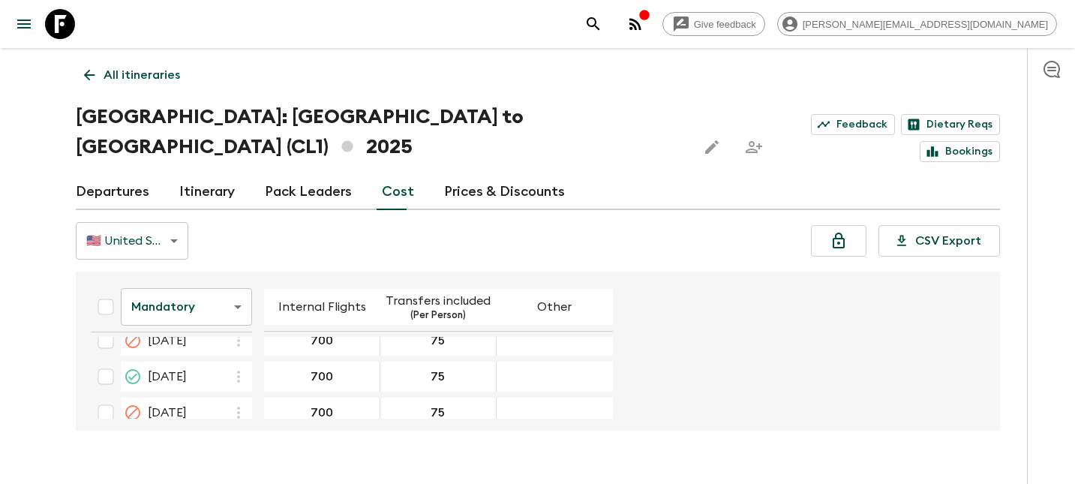
click at [159, 74] on p "All itineraries" at bounding box center [142, 75] width 77 height 18
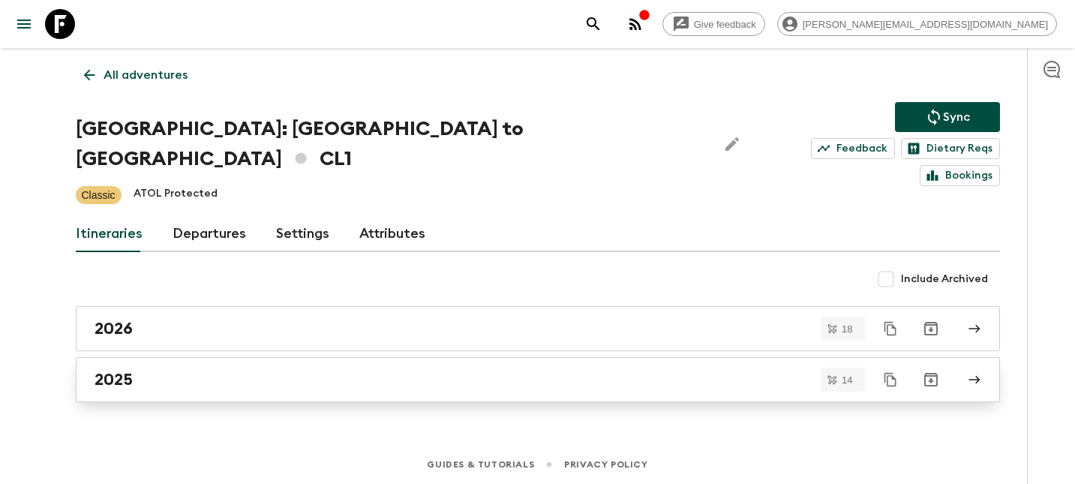
click at [254, 370] on div "2025" at bounding box center [524, 380] width 858 height 20
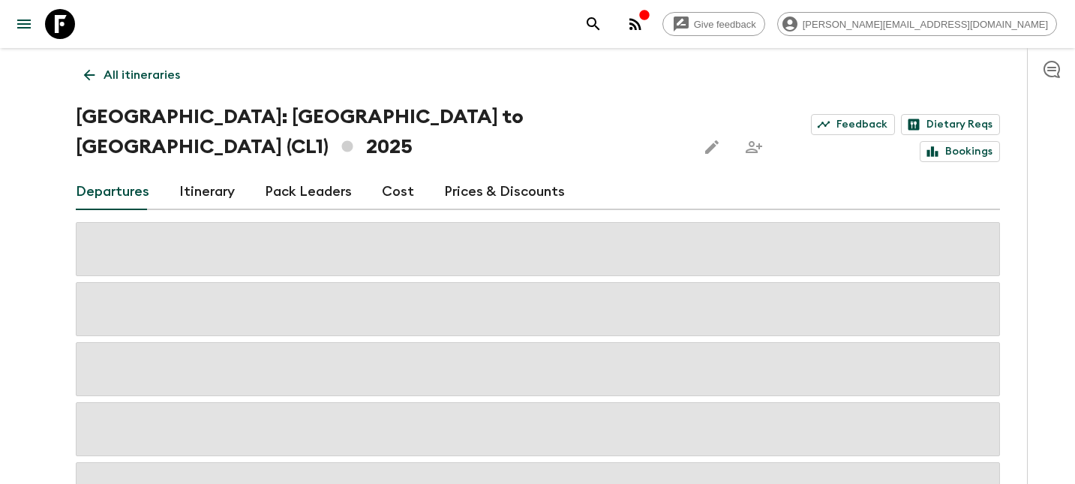
click at [209, 174] on link "Itinerary" at bounding box center [207, 192] width 56 height 36
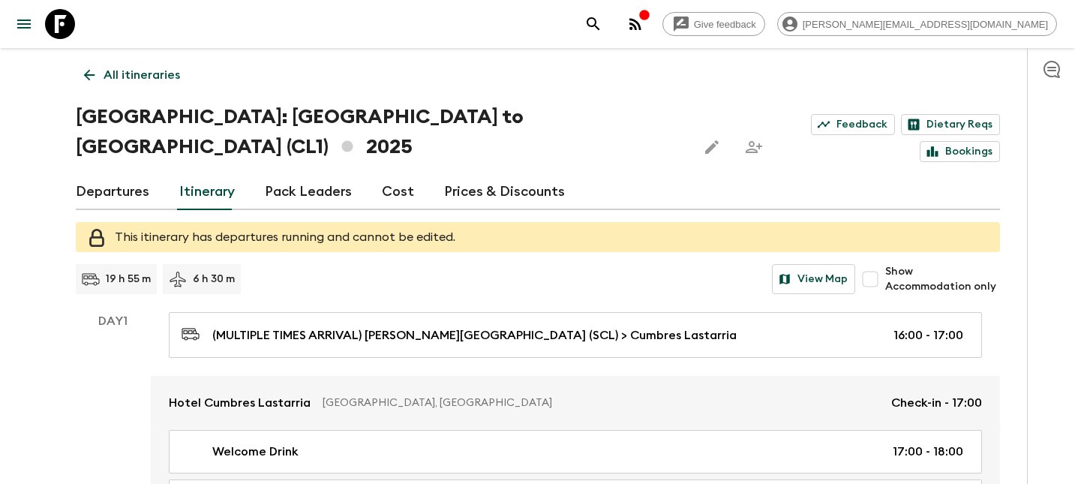
click at [131, 79] on p "All itineraries" at bounding box center [142, 75] width 77 height 18
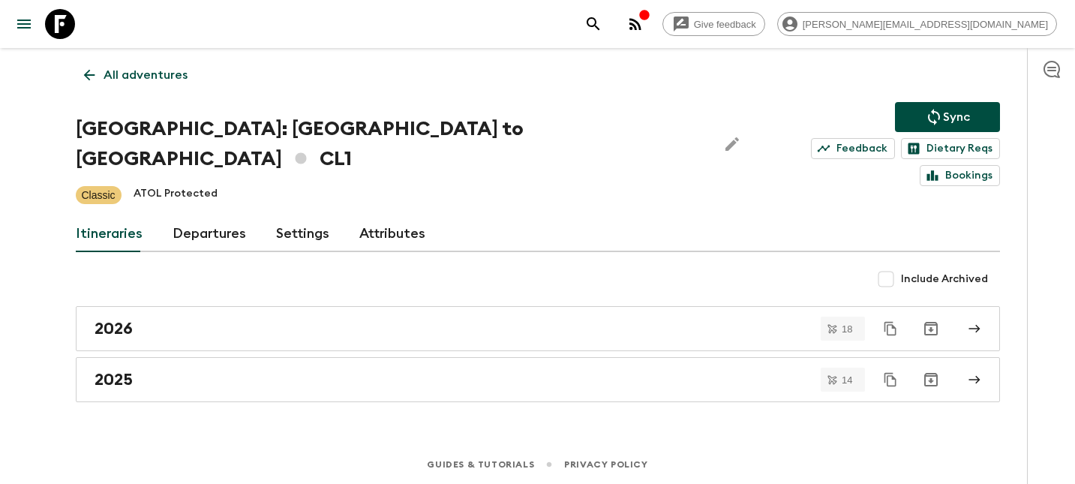
click at [227, 222] on link "Departures" at bounding box center [210, 234] width 74 height 36
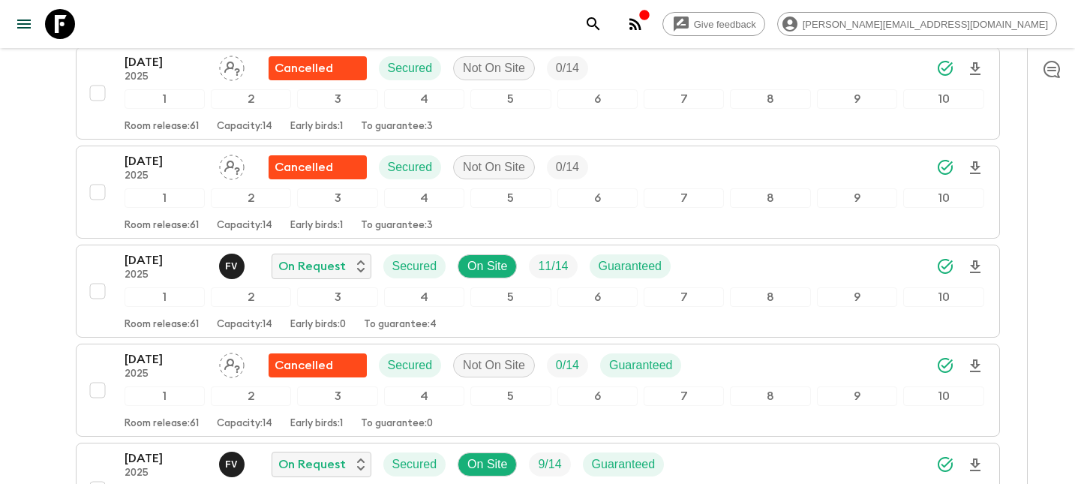
scroll to position [3417, 0]
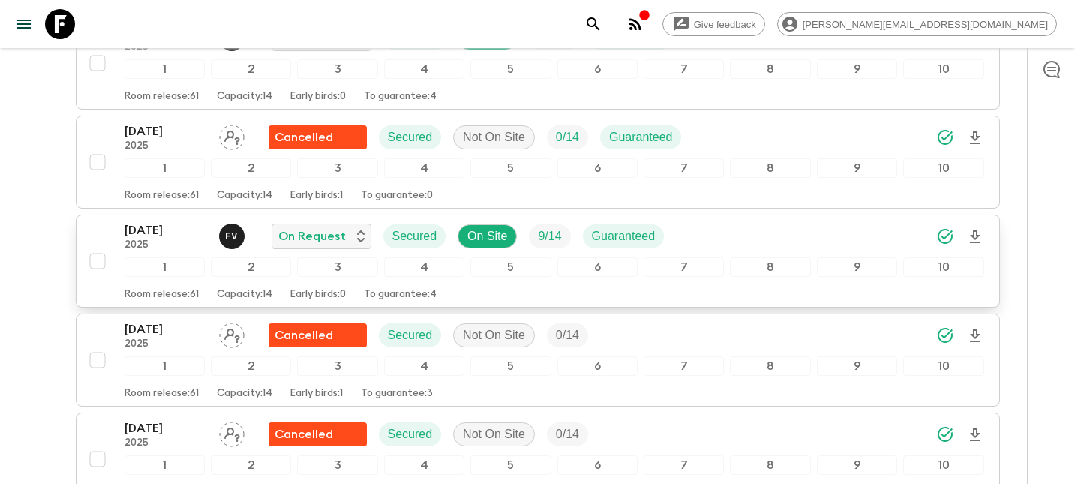
click at [142, 215] on button "[DATE] 2025 F V On Request Secured On Site 9 / 14 Guaranteed 1 2 3 4 5 6 7 8 9 …" at bounding box center [538, 261] width 924 height 93
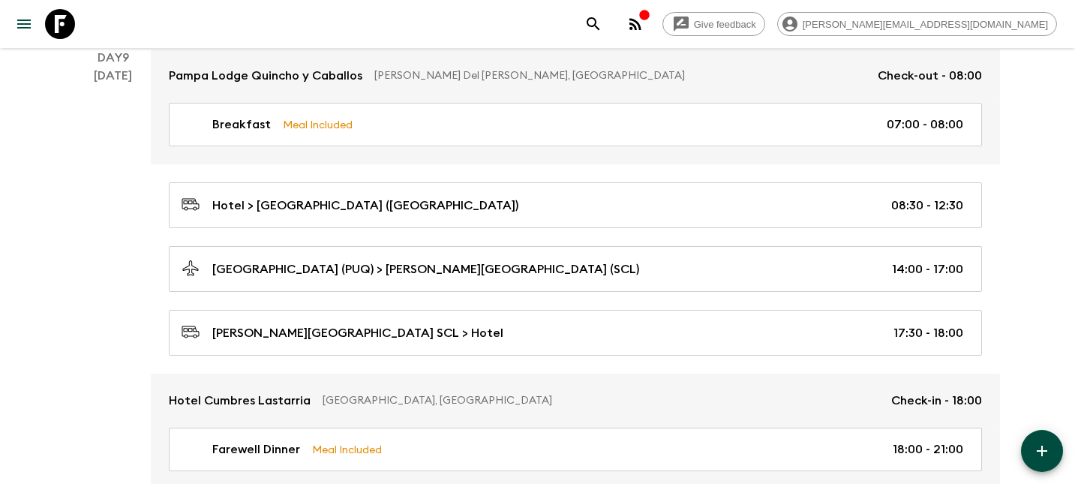
scroll to position [3184, 0]
